Goal: Task Accomplishment & Management: Manage account settings

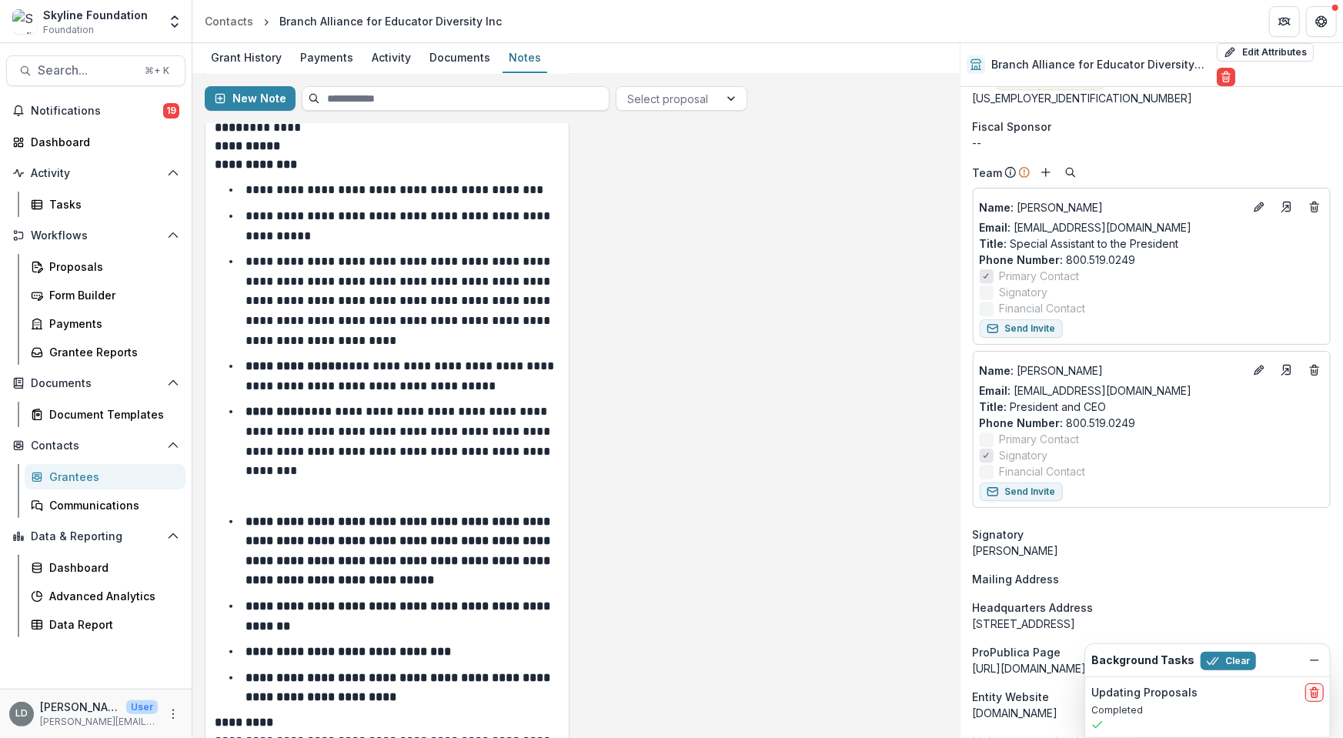
scroll to position [97, 0]
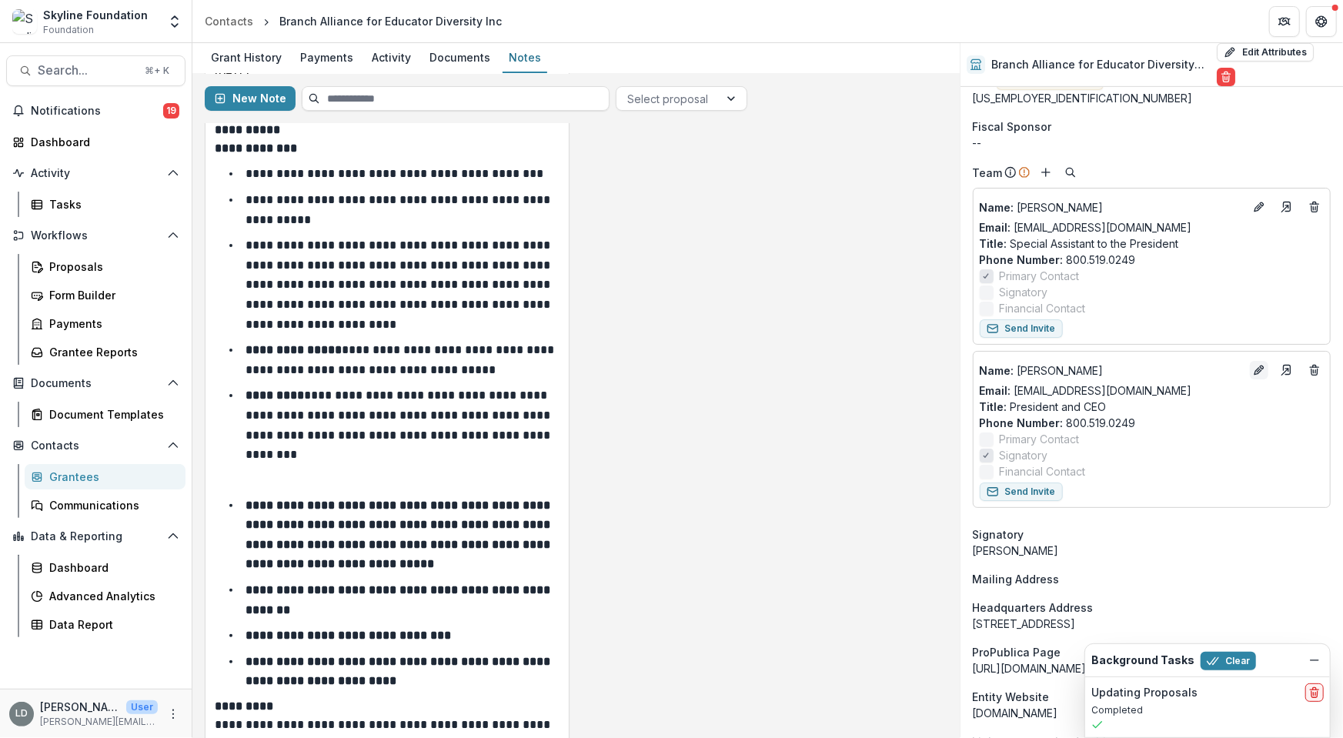
click at [1260, 361] on button "Edit" at bounding box center [1259, 370] width 18 height 18
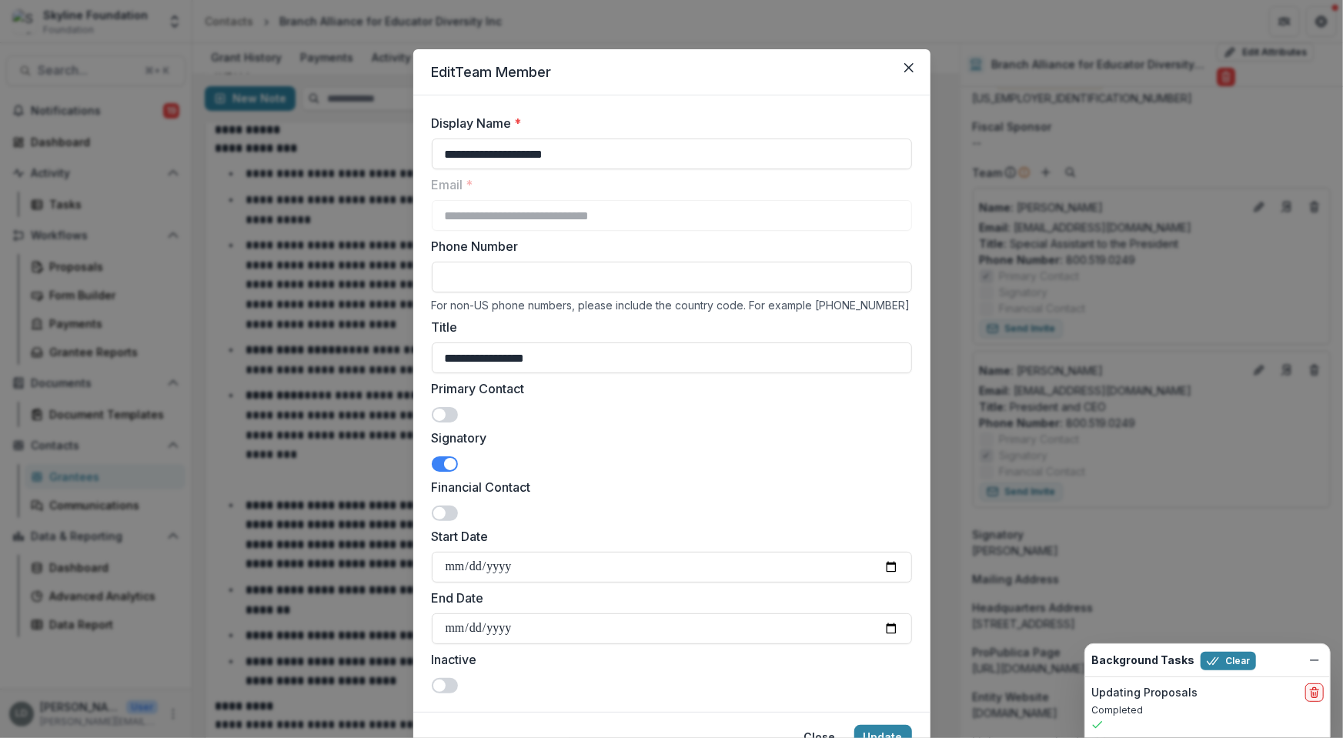
click at [445, 462] on span at bounding box center [450, 464] width 12 height 12
click at [443, 412] on span at bounding box center [445, 414] width 26 height 15
click at [448, 411] on span at bounding box center [450, 415] width 12 height 12
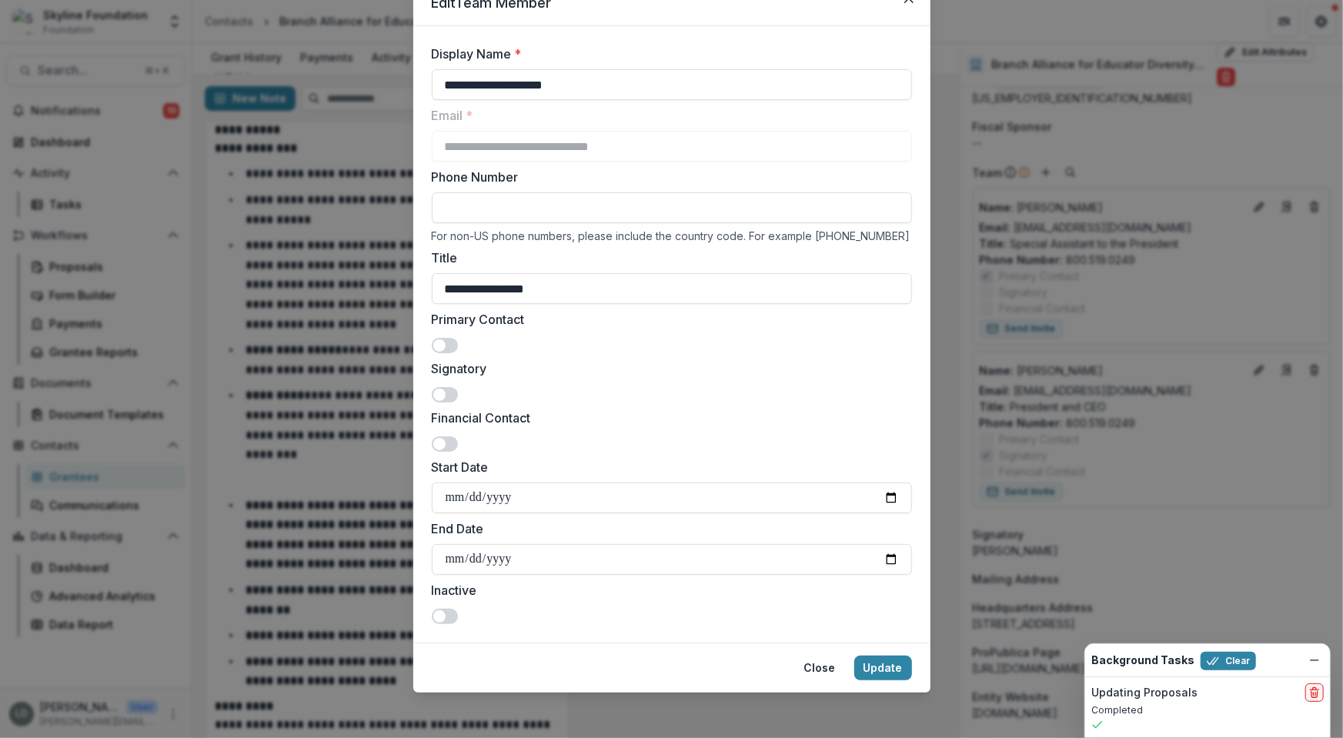
scroll to position [72, 0]
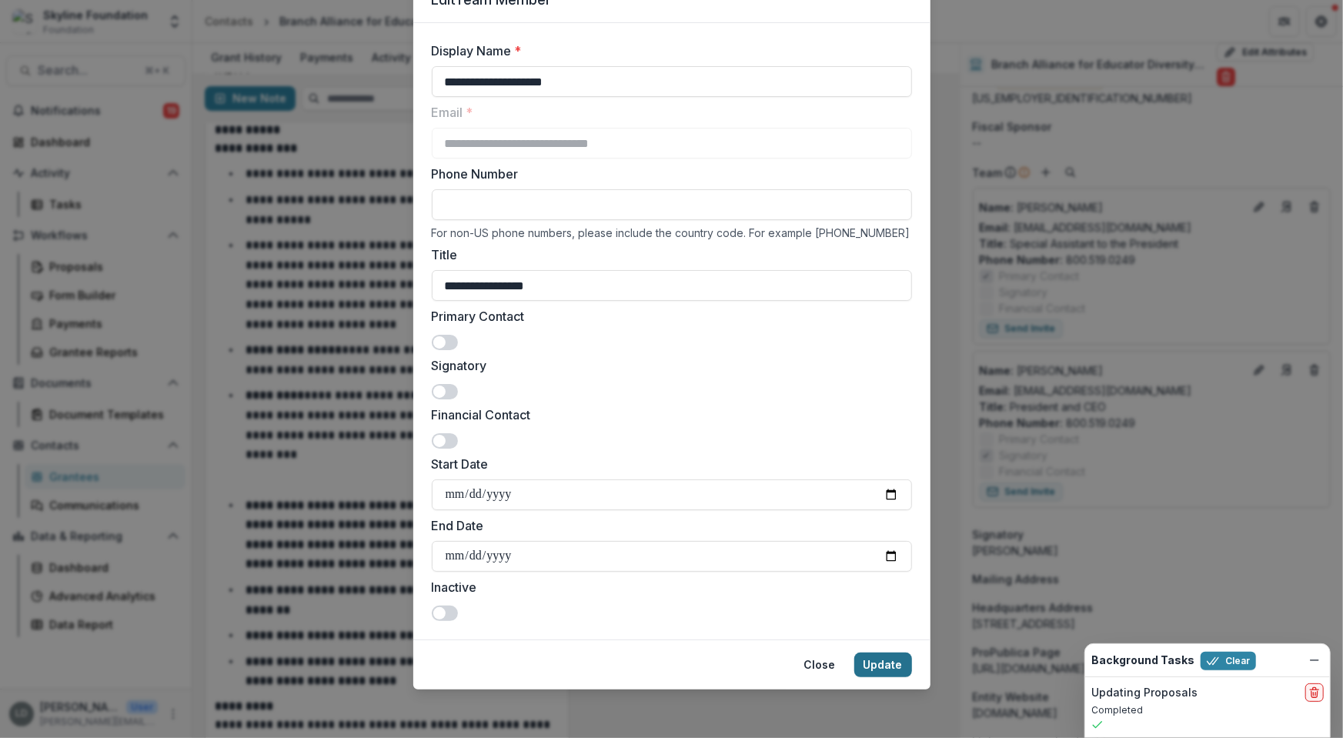
click at [874, 659] on button "Update" at bounding box center [883, 665] width 58 height 25
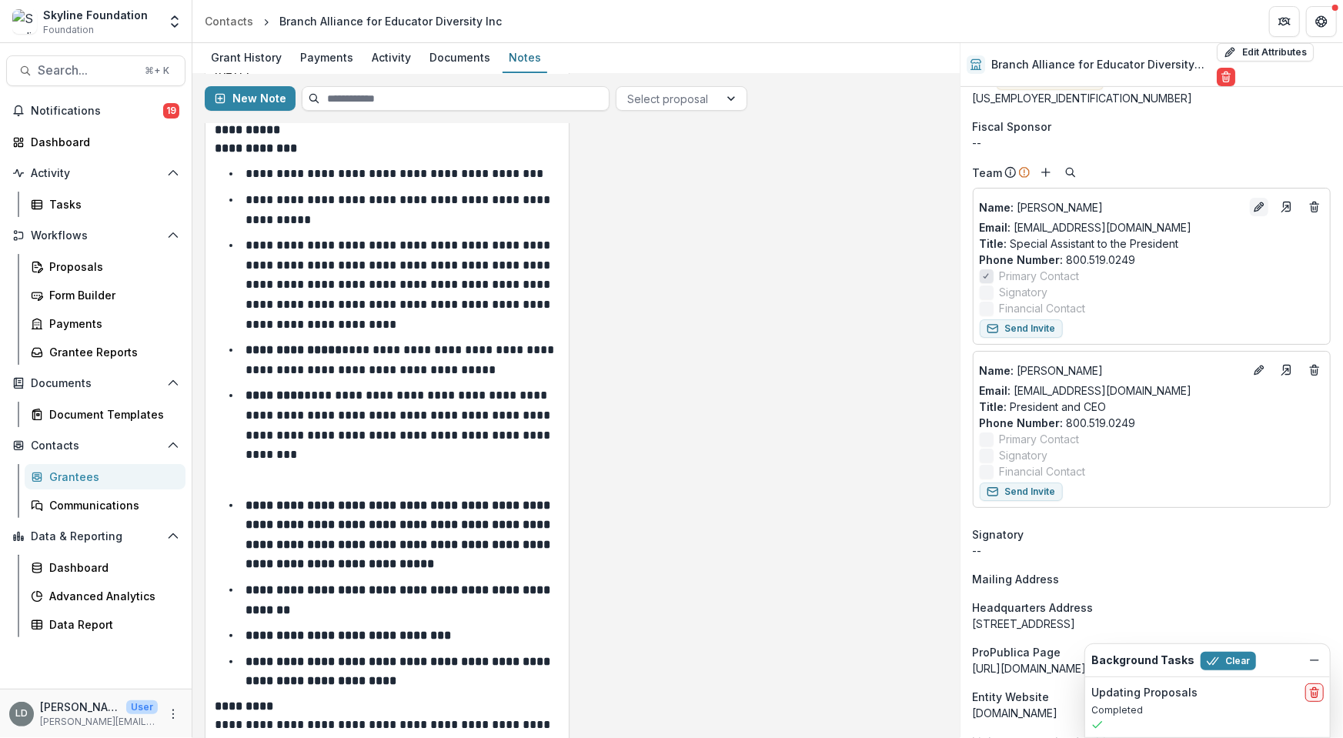
click at [1257, 205] on line "Edit" at bounding box center [1258, 206] width 3 height 3
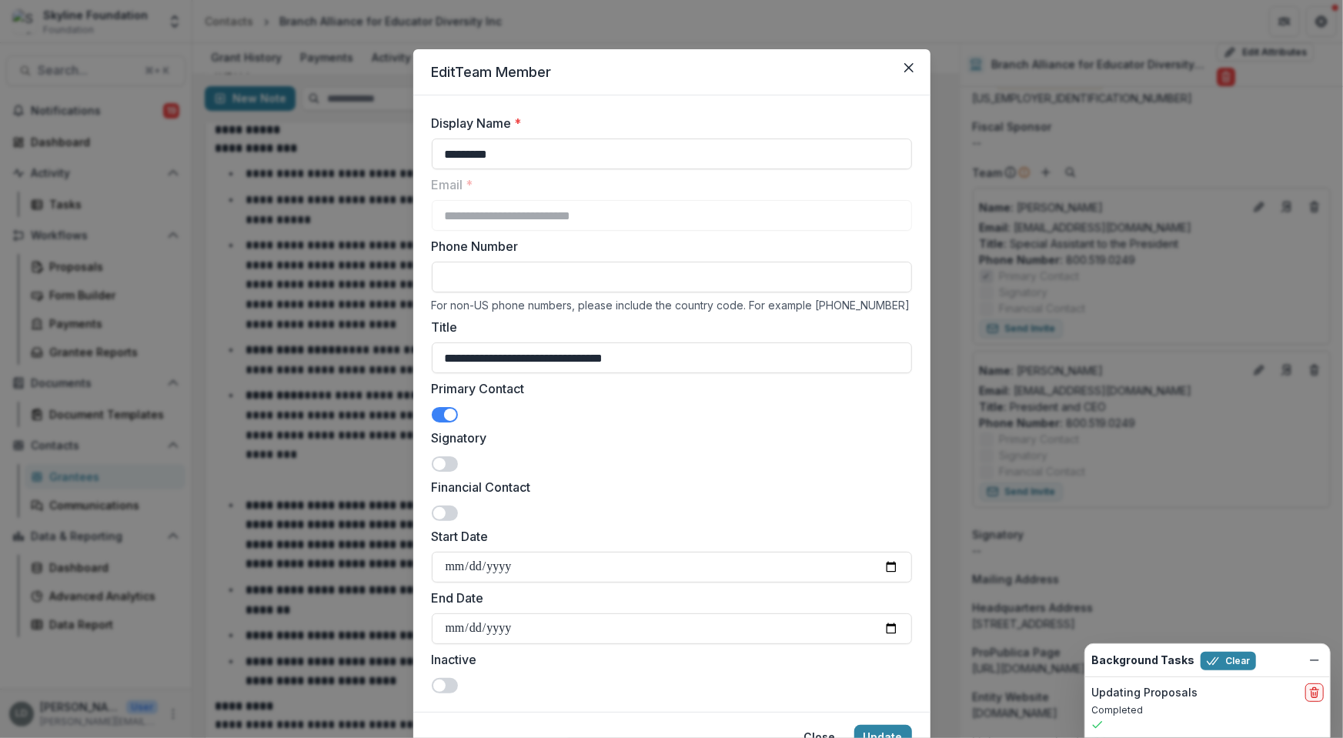
click at [444, 418] on span at bounding box center [450, 415] width 12 height 12
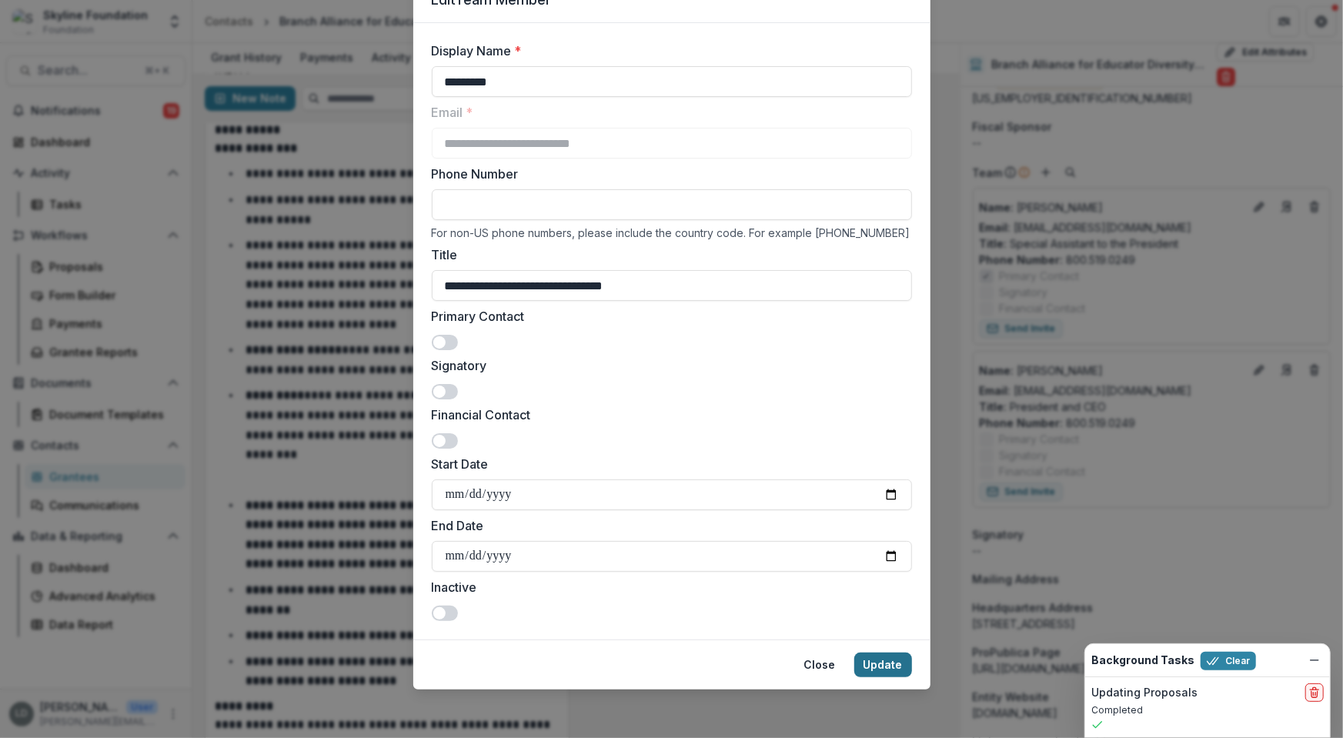
click at [883, 666] on button "Update" at bounding box center [883, 665] width 58 height 25
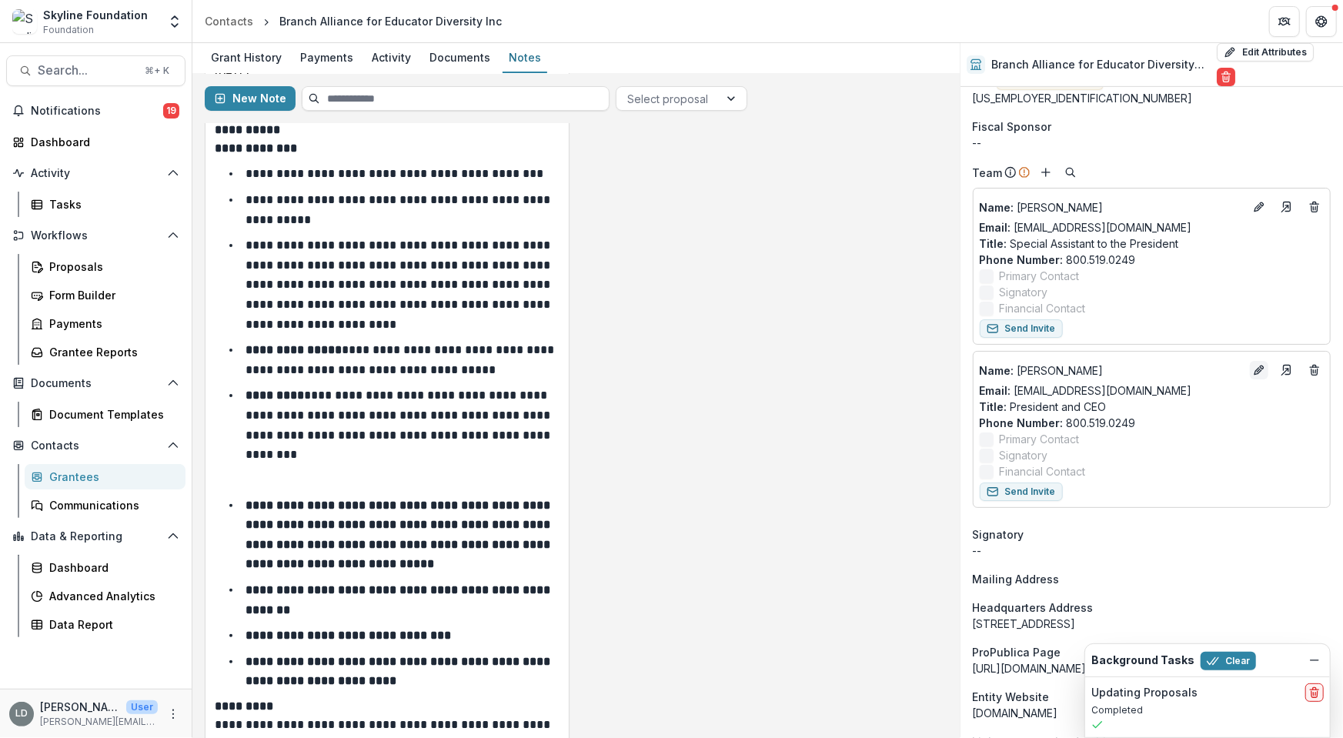
click at [1254, 368] on icon "Edit" at bounding box center [1257, 371] width 7 height 7
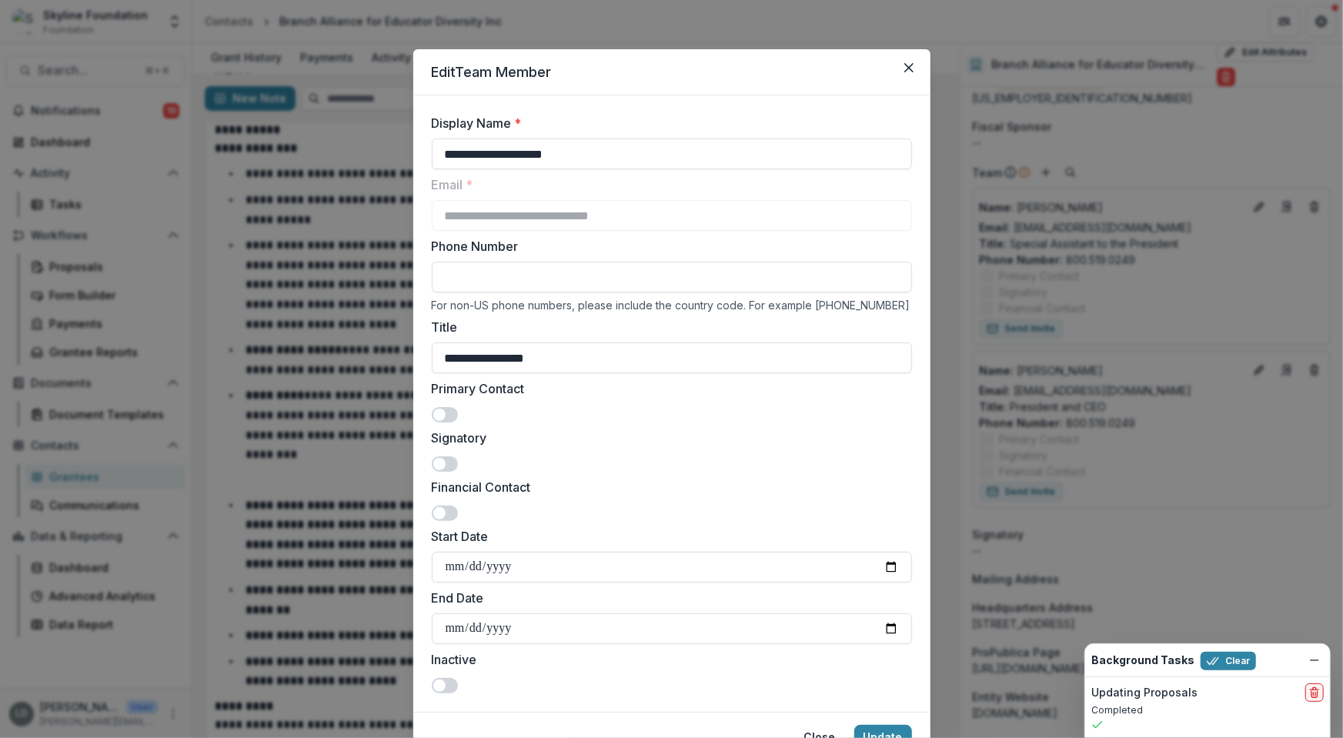
click at [445, 414] on span at bounding box center [445, 414] width 26 height 15
click at [442, 468] on span at bounding box center [445, 463] width 26 height 15
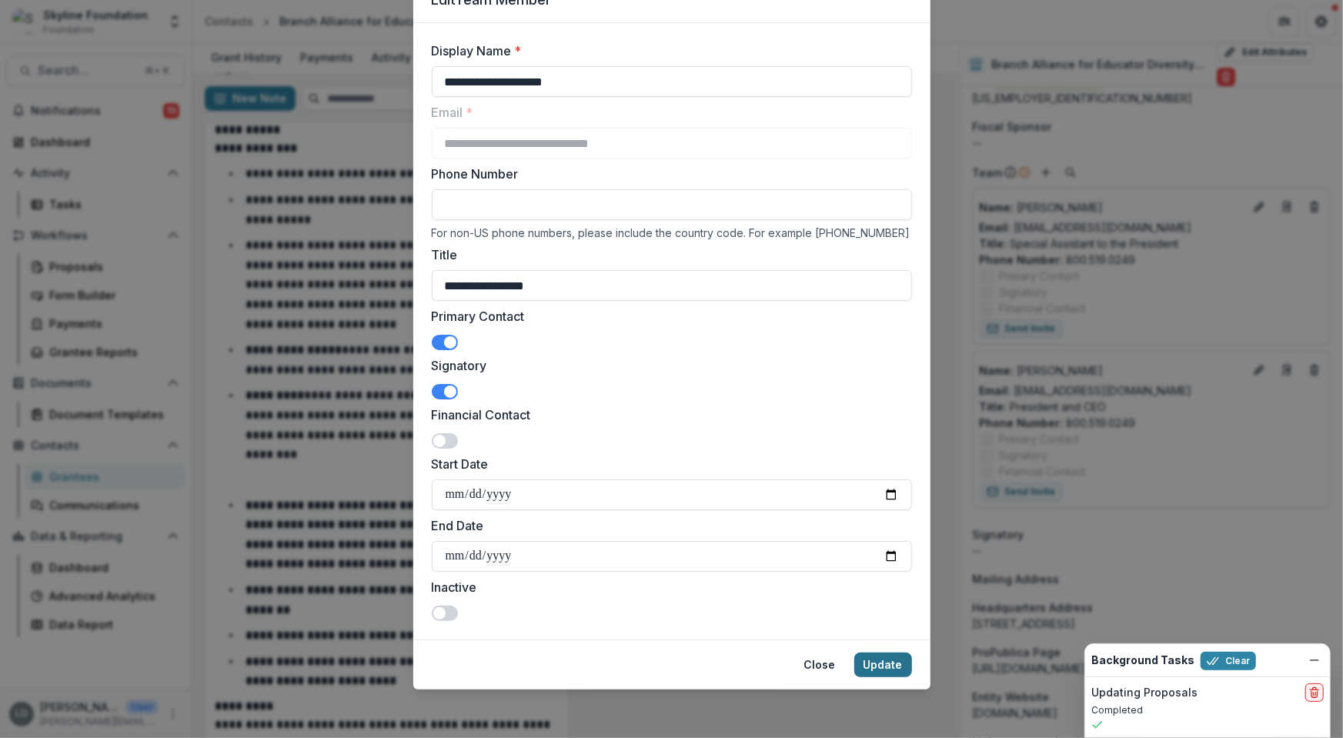
click at [890, 662] on button "Update" at bounding box center [883, 665] width 58 height 25
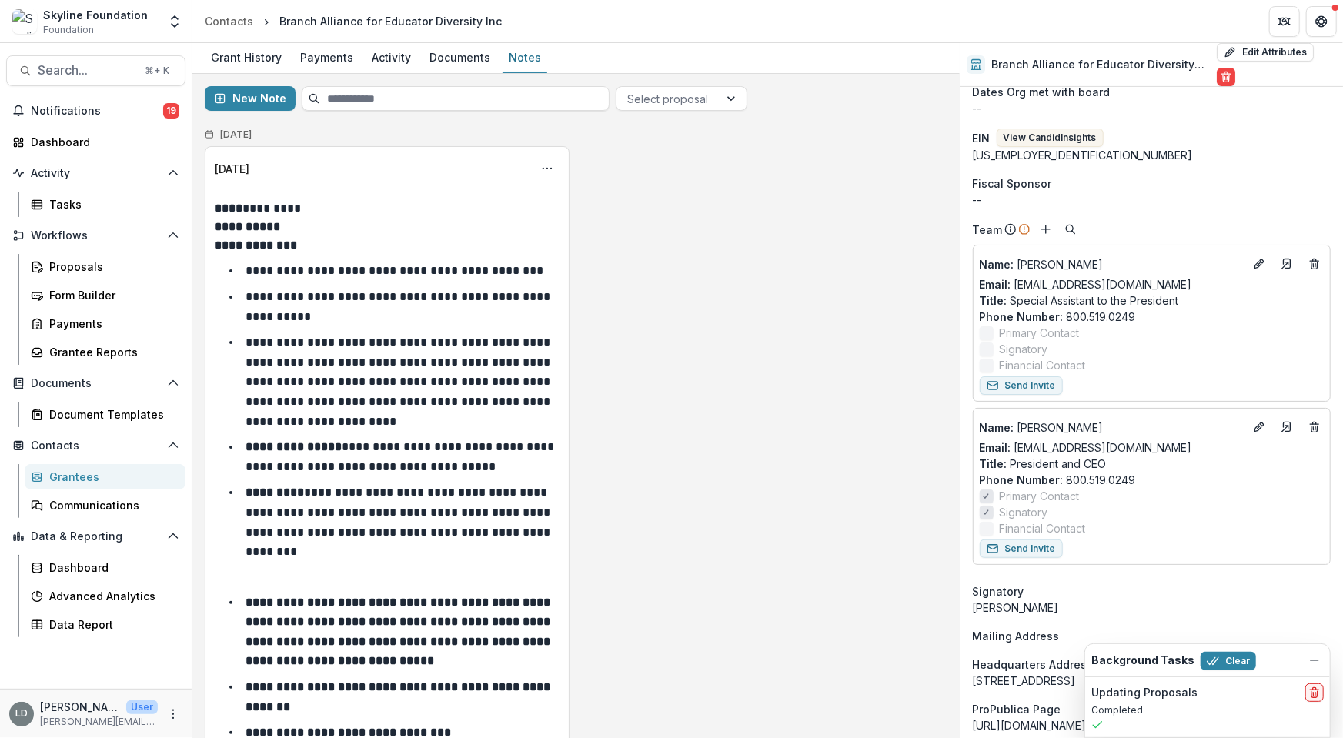
scroll to position [352, 0]
click at [253, 58] on div "Grant History" at bounding box center [246, 57] width 83 height 22
